Goal: Task Accomplishment & Management: Manage account settings

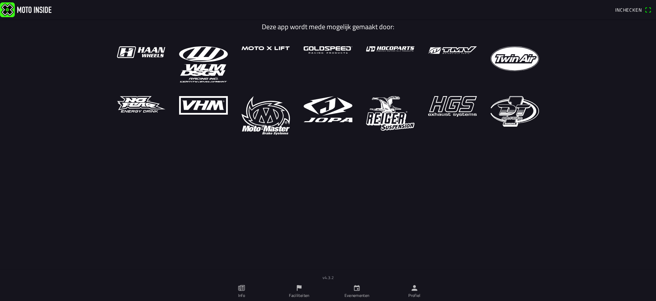
click at [415, 289] on icon "person" at bounding box center [415, 288] width 6 height 6
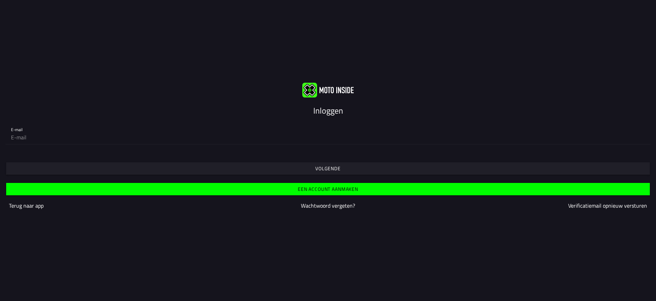
click at [114, 138] on input "email" at bounding box center [328, 137] width 634 height 14
type input "[EMAIL_ADDRESS][DOMAIN_NAME]"
click at [0, 0] on slot "Volgende" at bounding box center [0, 0] width 0 height 0
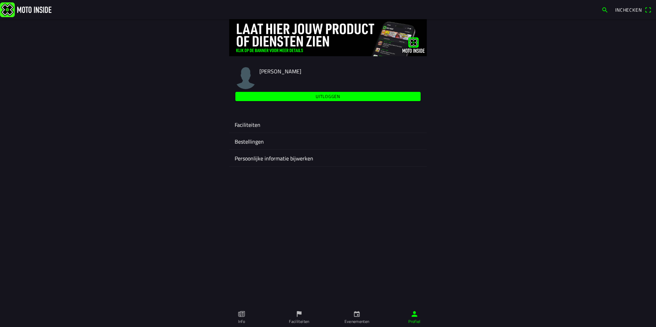
click at [258, 121] on ion-label "Faciliteiten" at bounding box center [328, 125] width 187 height 8
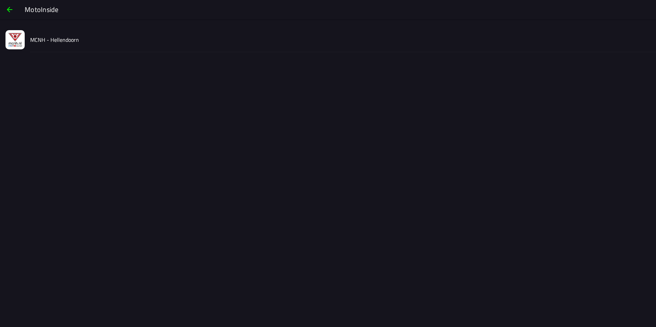
click at [0, 0] on slot "MCNH - Hellendoorn" at bounding box center [0, 0] width 0 height 0
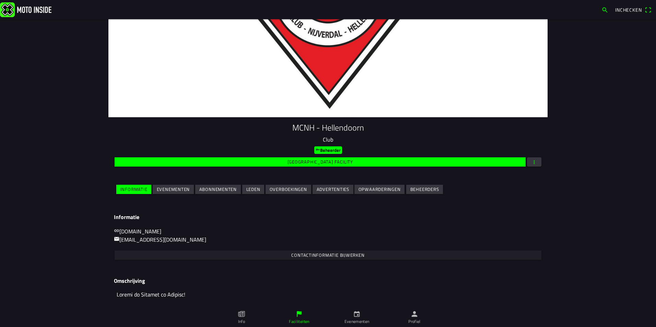
click at [163, 186] on span "Evenementen" at bounding box center [173, 189] width 33 height 9
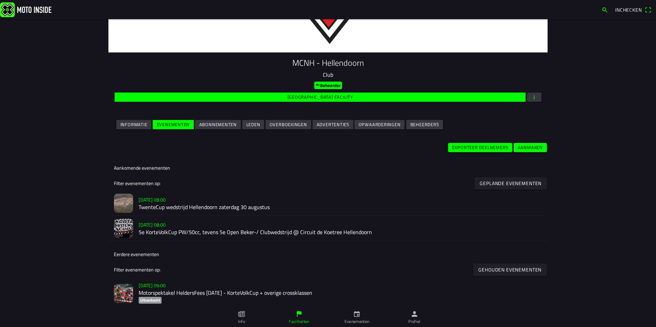
scroll to position [103, 0]
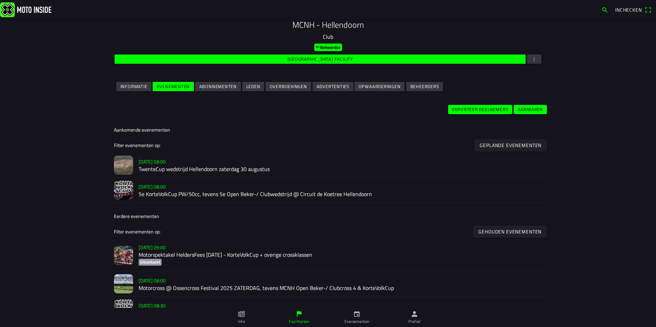
click at [187, 164] on h3 "[DATE] 08:00" at bounding box center [341, 161] width 404 height 7
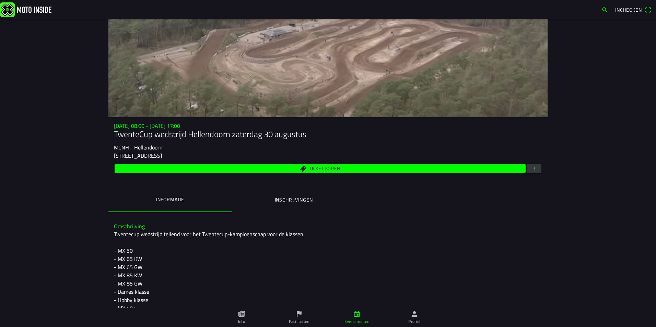
click at [535, 170] on span "button" at bounding box center [534, 168] width 6 height 9
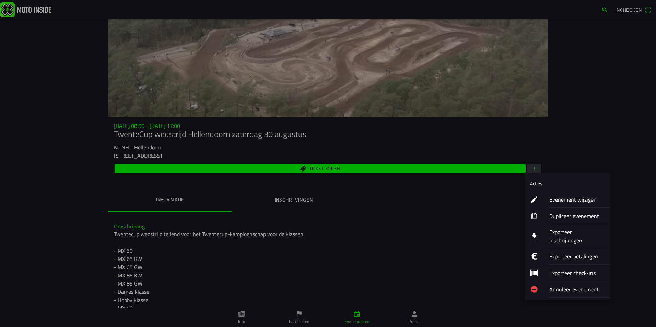
click at [576, 234] on ion-label "Exporteer inschrijvingen" at bounding box center [577, 236] width 56 height 16
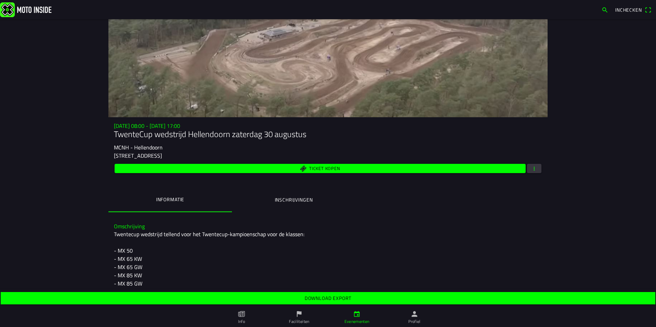
click at [329, 294] on span "Download export" at bounding box center [328, 298] width 644 height 12
